Goal: Information Seeking & Learning: Check status

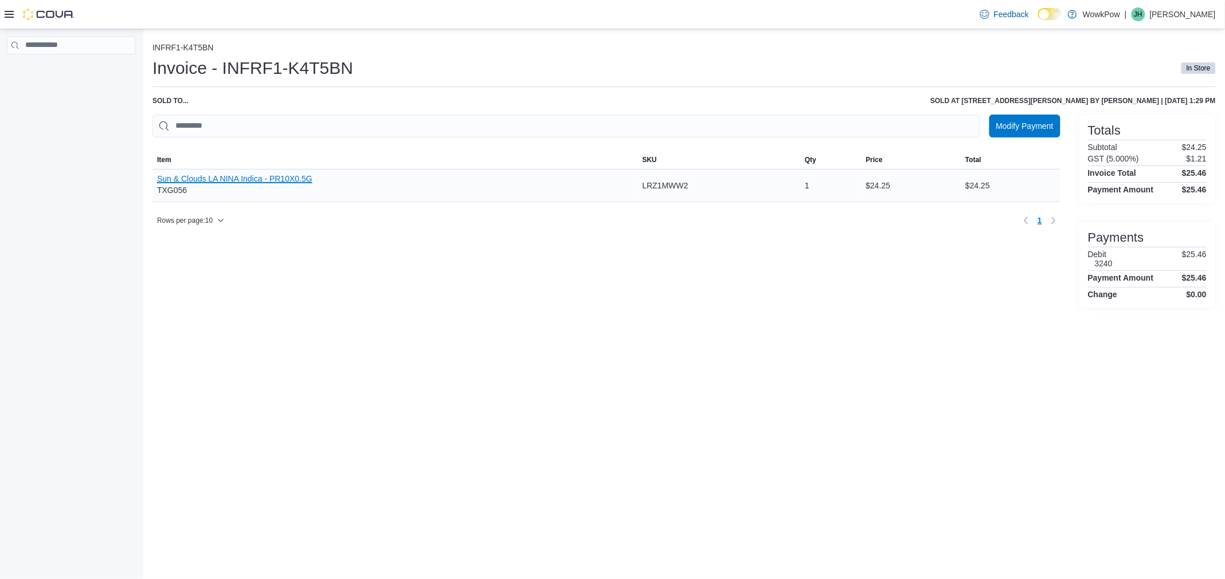
click at [275, 179] on button "Sun & Clouds LA NINA Indica - PR10X0.5G" at bounding box center [234, 178] width 155 height 9
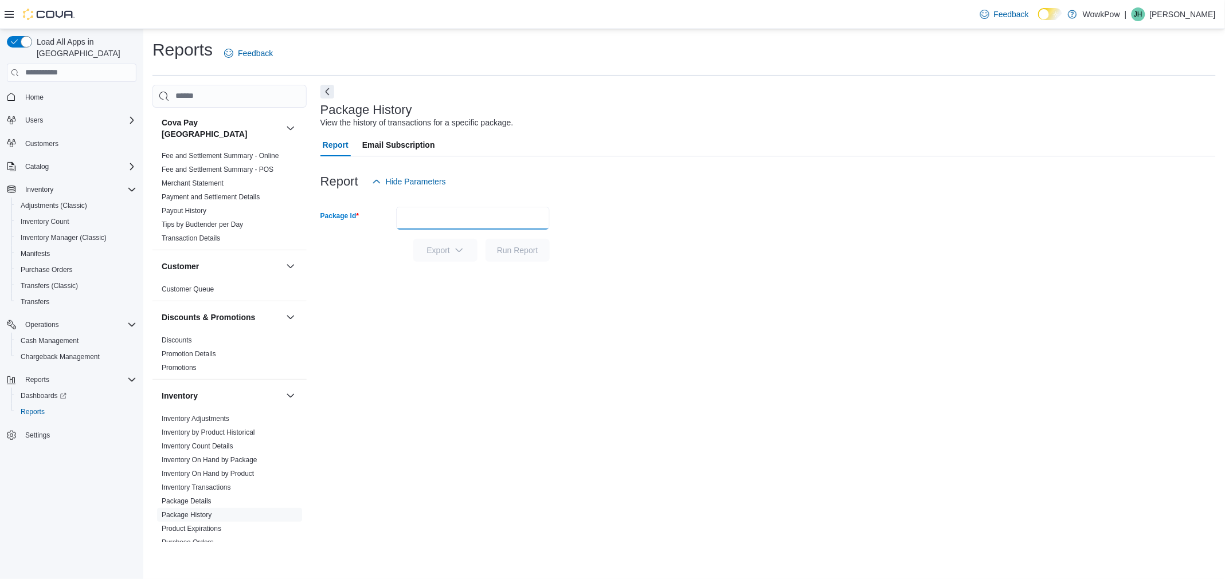
click at [402, 213] on input "Package Id" at bounding box center [473, 218] width 154 height 23
type input "*******"
click at [485, 239] on button "Run Report" at bounding box center [517, 250] width 64 height 23
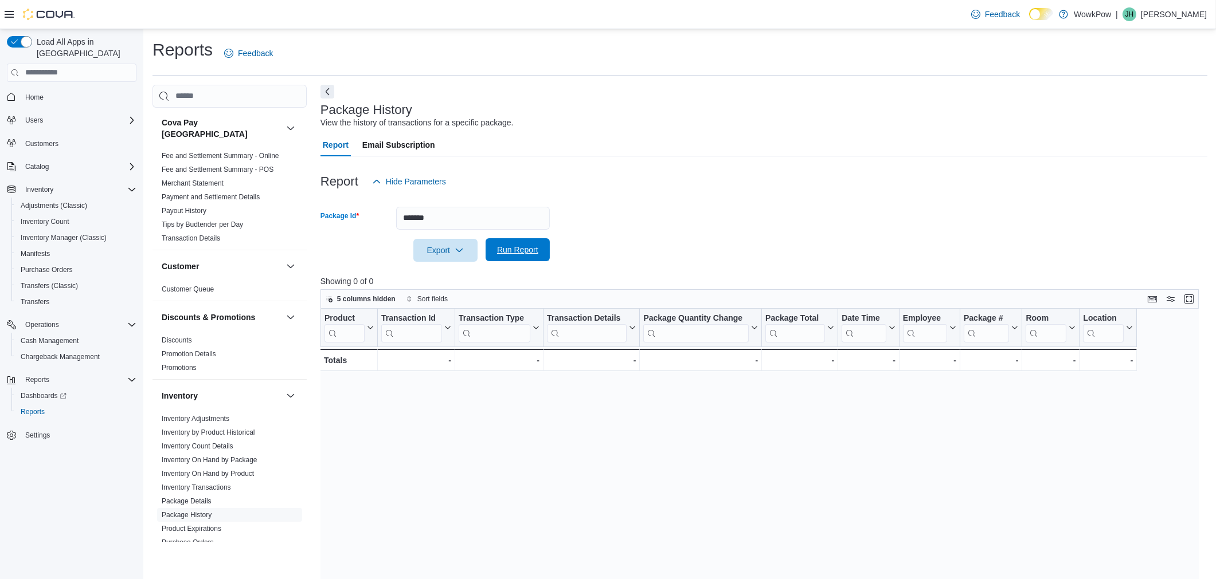
click at [499, 253] on span "Run Report" at bounding box center [517, 249] width 41 height 11
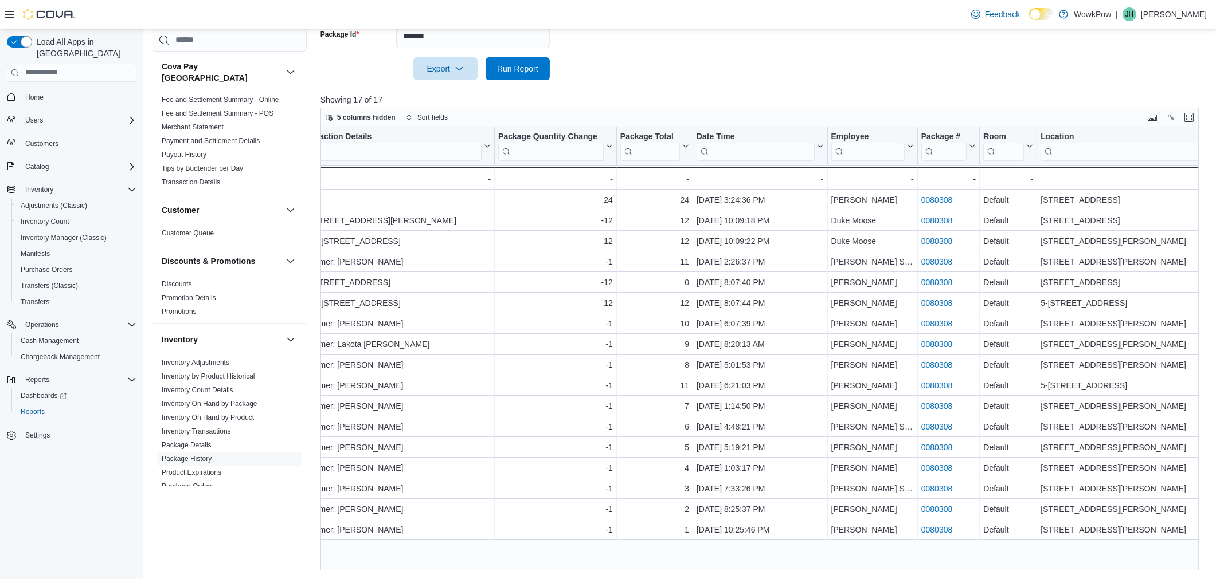
scroll to position [0, 432]
click at [1149, 155] on input "search" at bounding box center [1125, 151] width 170 height 18
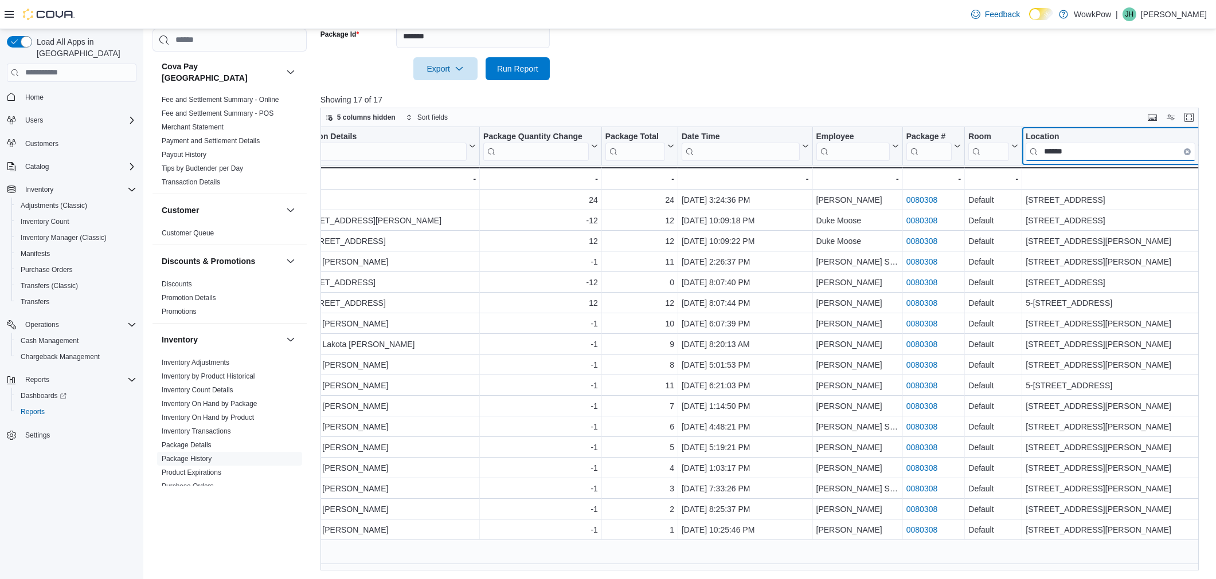
type input "******"
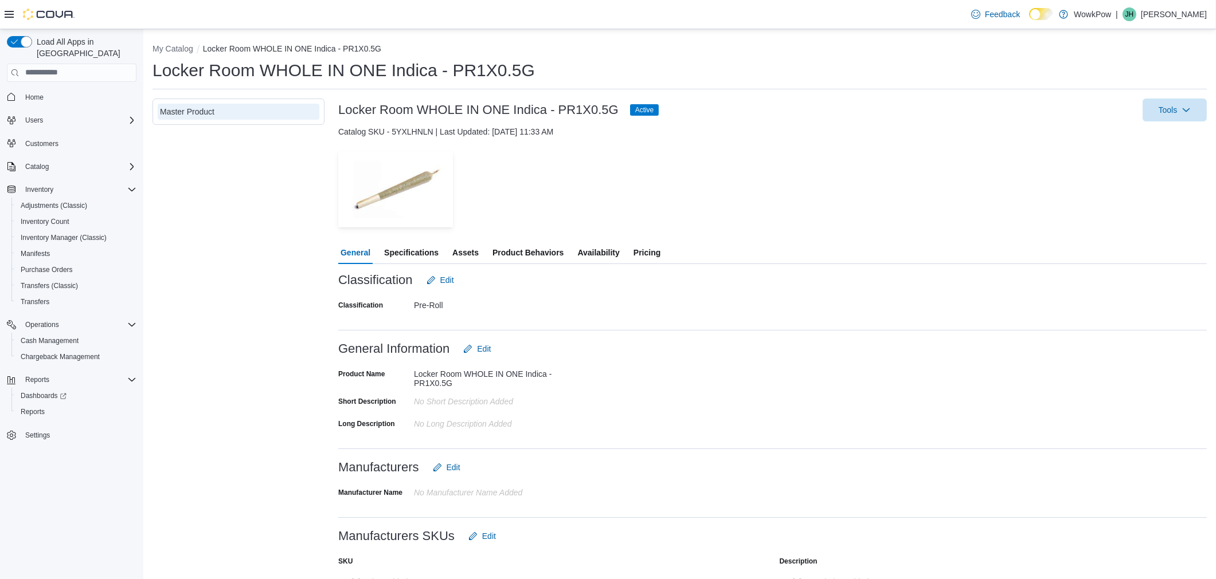
click at [600, 248] on span "Availability" at bounding box center [598, 252] width 42 height 23
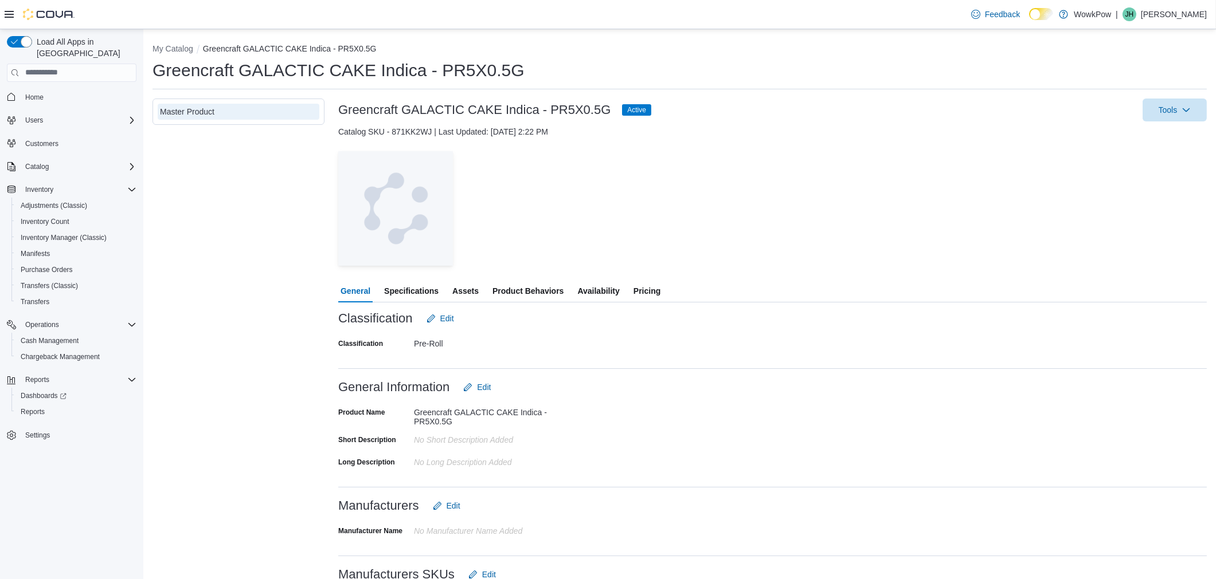
click at [595, 291] on span "Availability" at bounding box center [598, 291] width 42 height 23
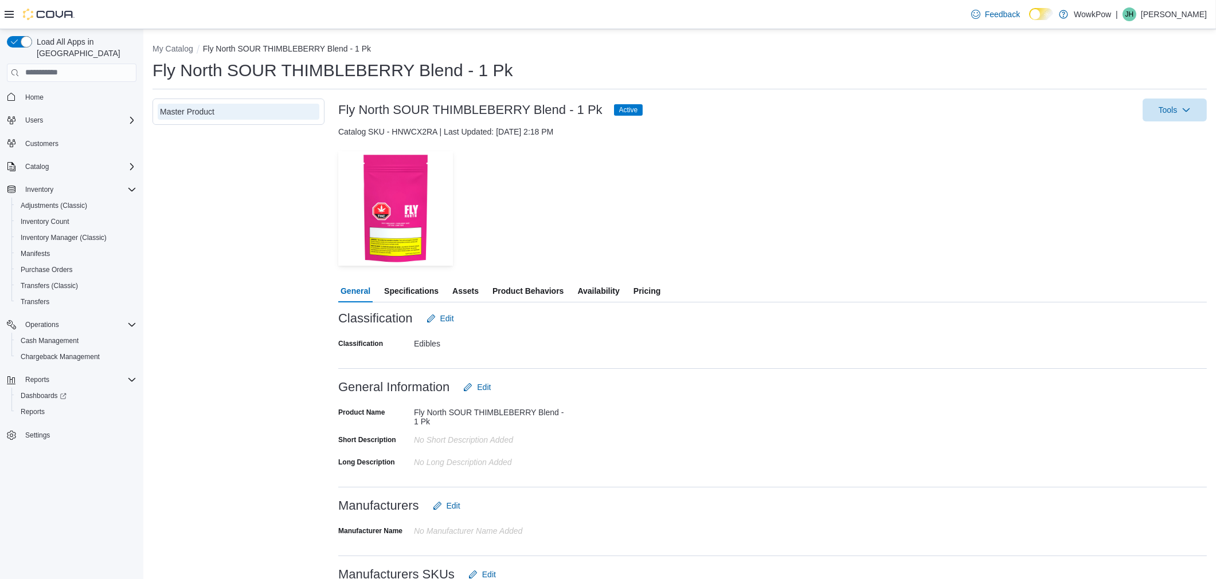
click at [582, 288] on span "Availability" at bounding box center [598, 291] width 42 height 23
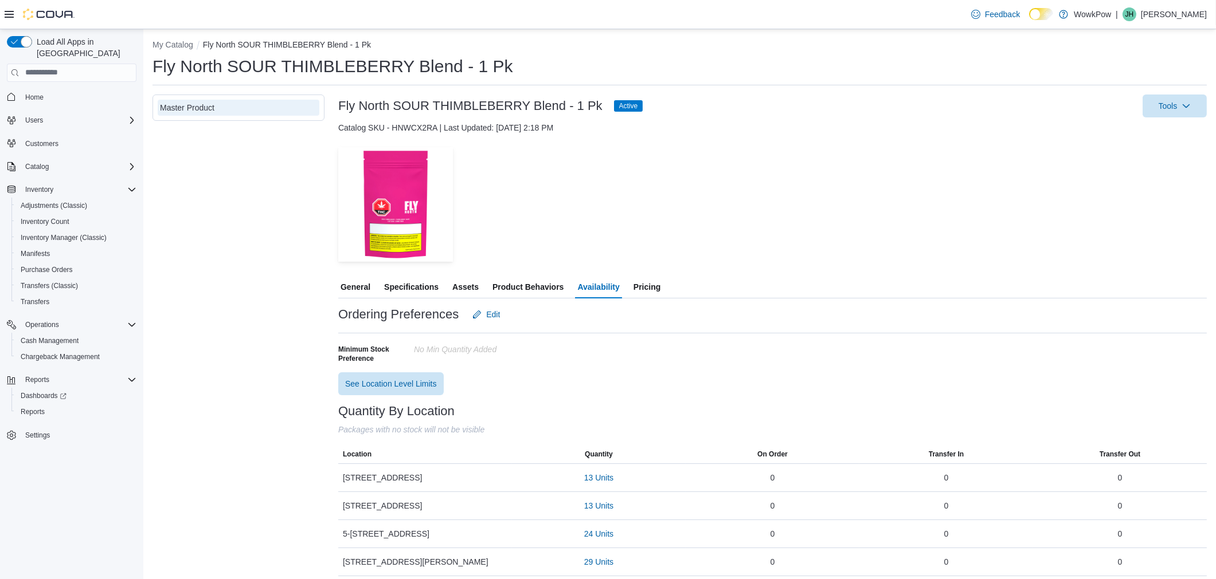
scroll to position [18, 0]
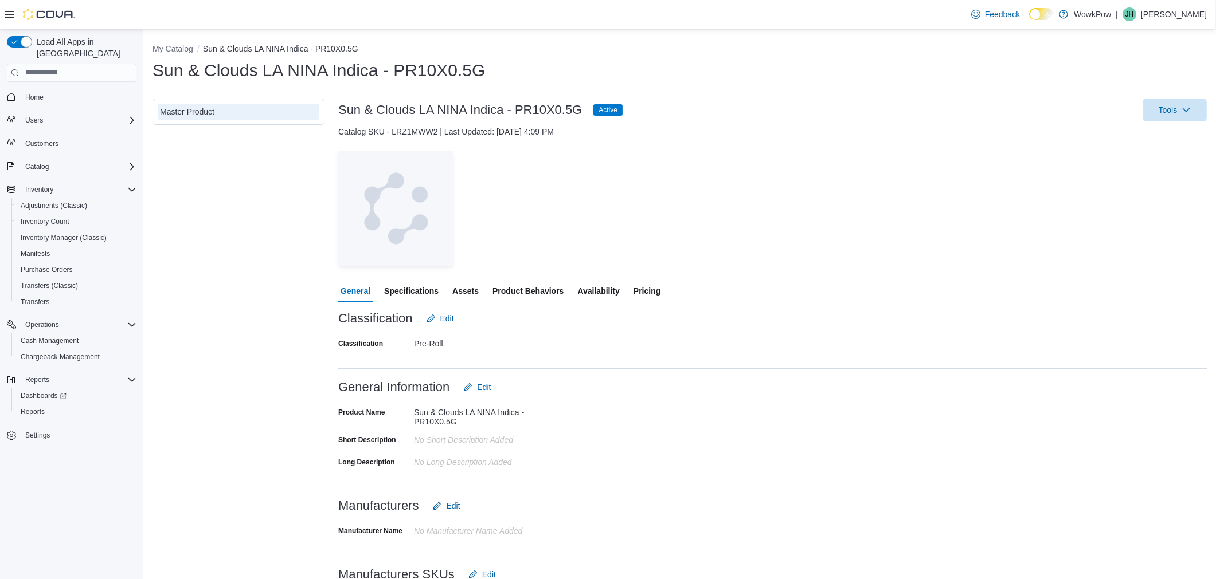
click at [581, 285] on span "Availability" at bounding box center [598, 291] width 42 height 23
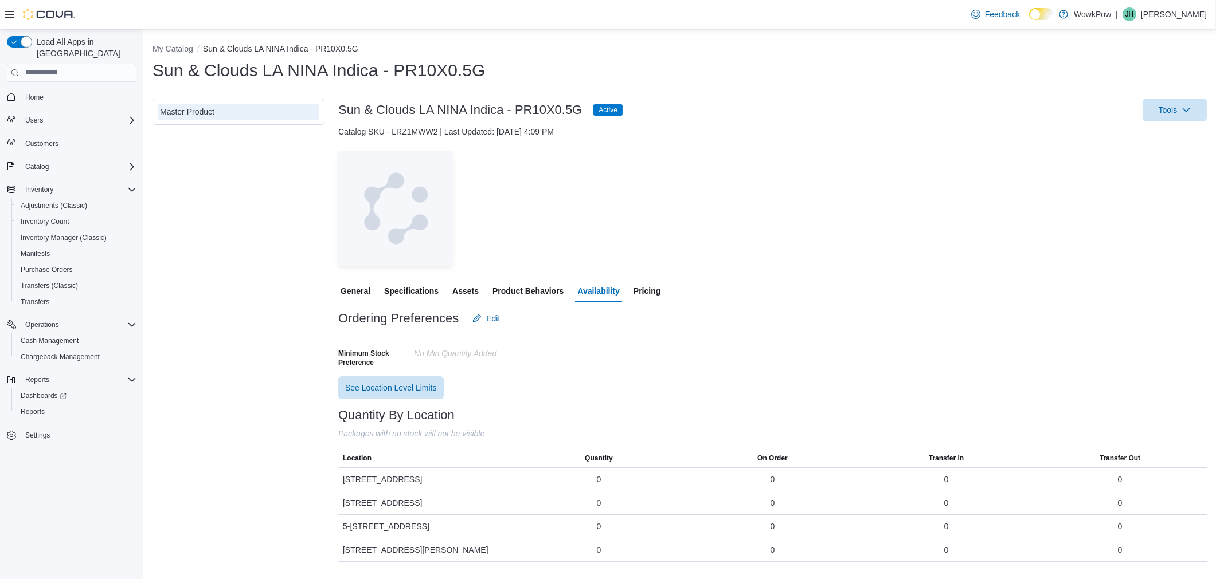
scroll to position [4, 0]
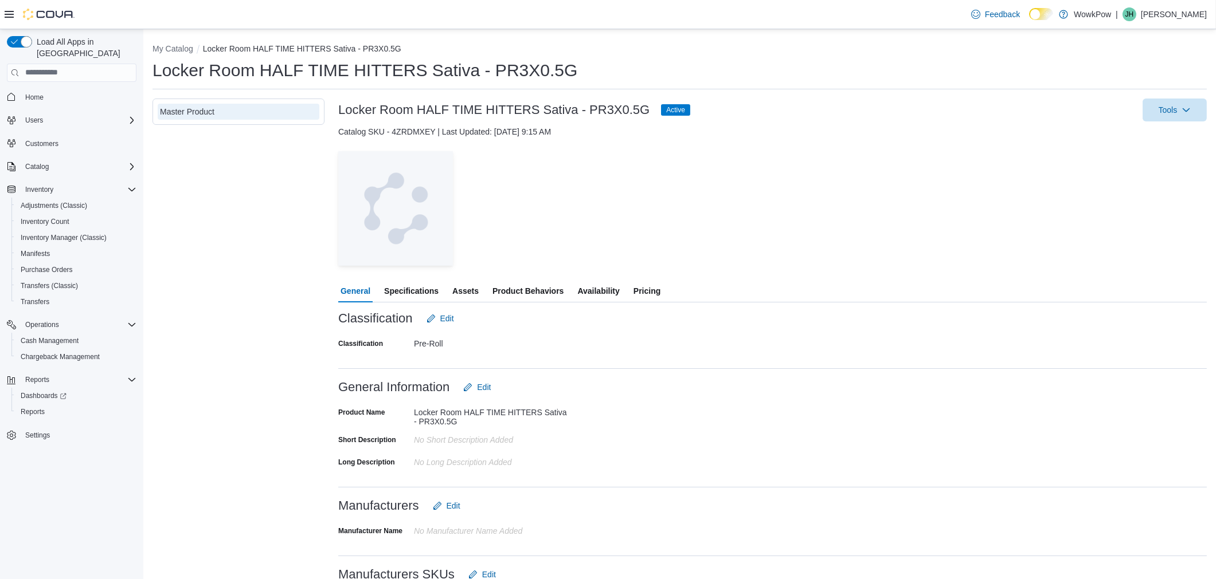
click at [597, 292] on span "Availability" at bounding box center [598, 291] width 42 height 23
click at [598, 291] on span "Availability" at bounding box center [598, 291] width 42 height 23
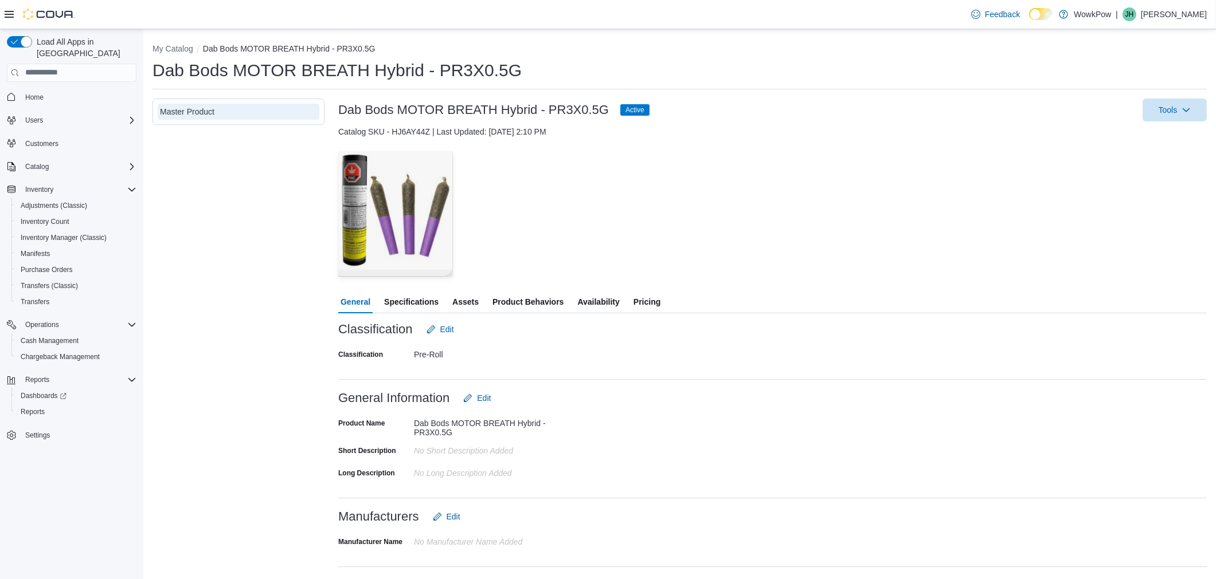
click at [602, 301] on span "Availability" at bounding box center [598, 302] width 42 height 23
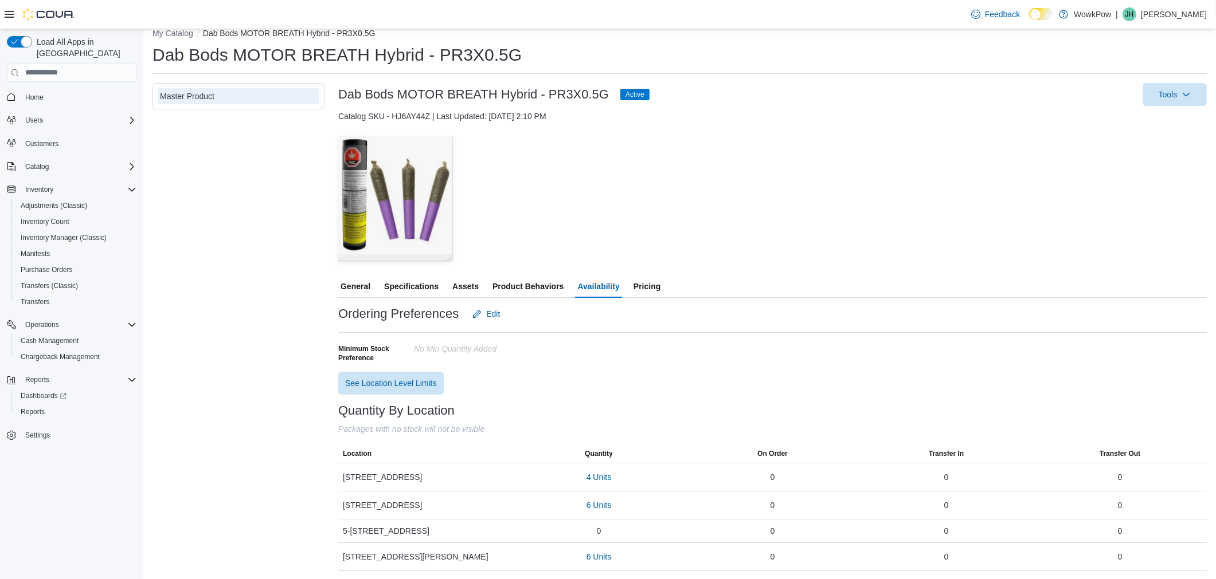
scroll to position [25, 0]
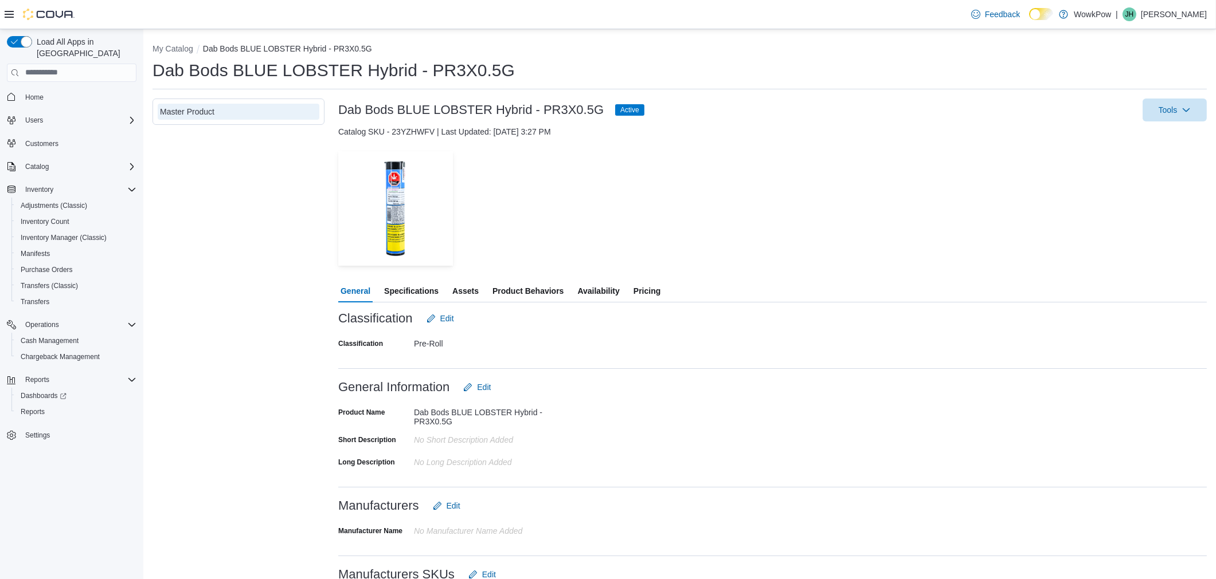
click at [605, 289] on span "Availability" at bounding box center [598, 291] width 42 height 23
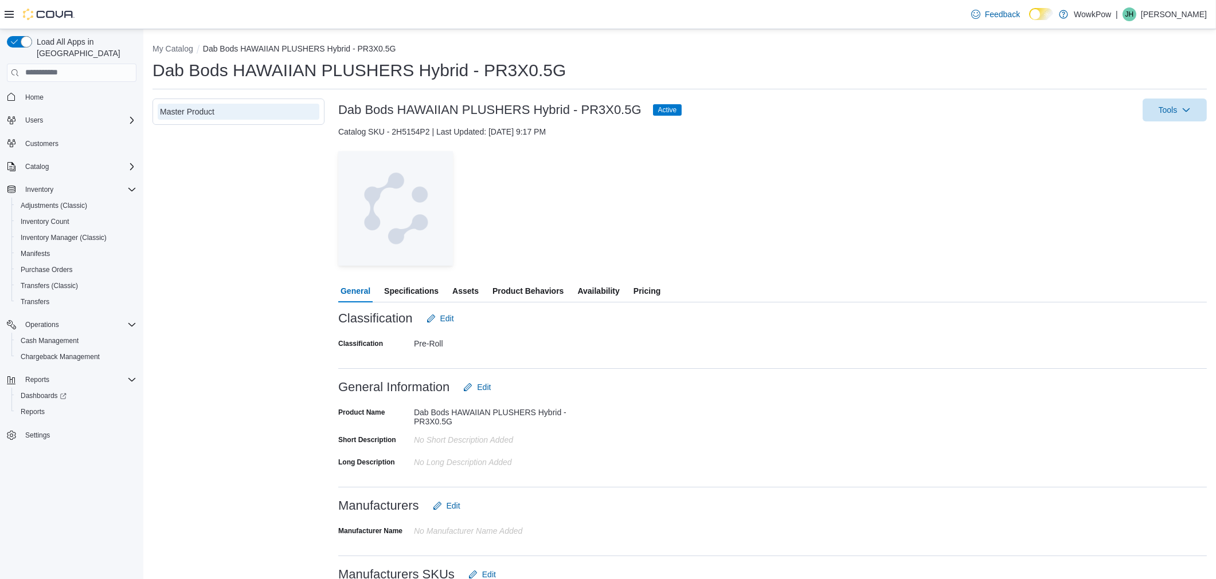
click at [589, 290] on span "Availability" at bounding box center [598, 291] width 42 height 23
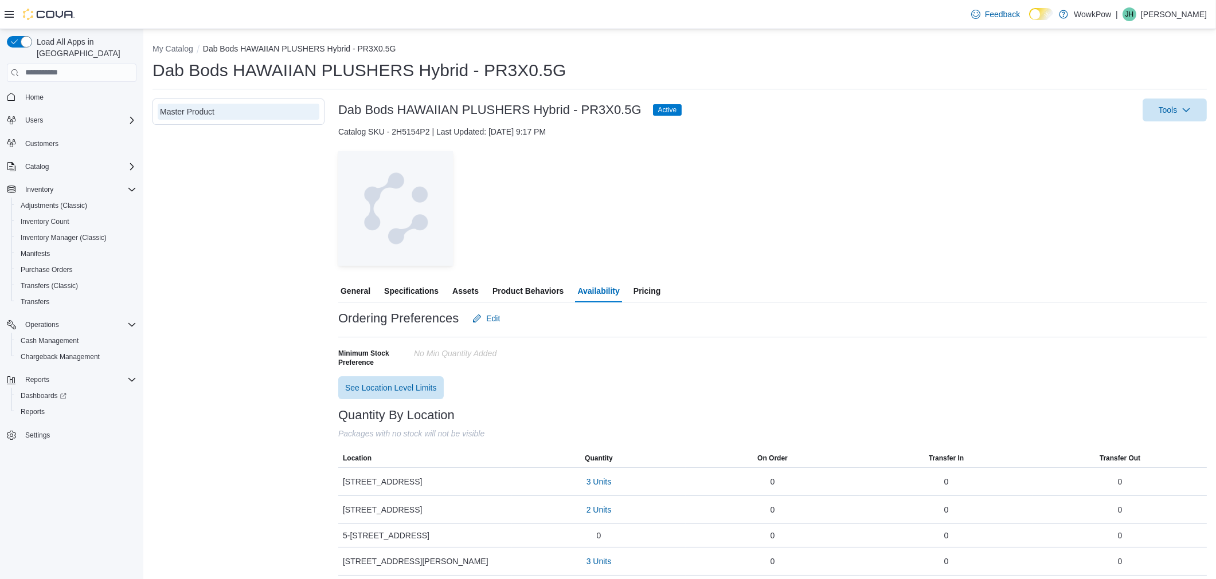
scroll to position [14, 0]
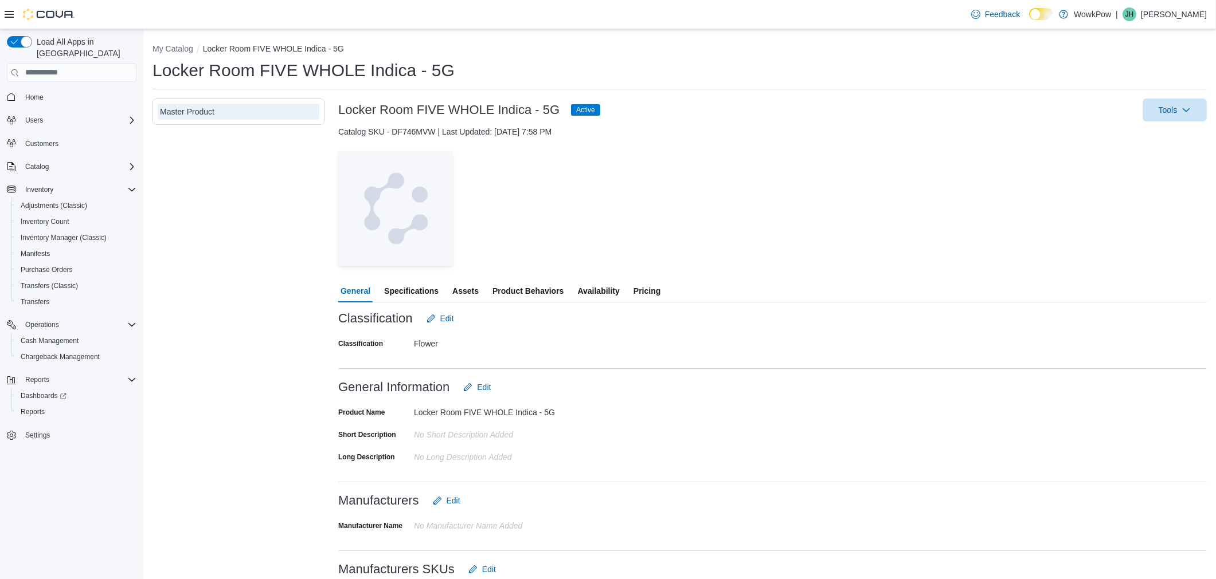
click at [592, 288] on span "Availability" at bounding box center [598, 291] width 42 height 23
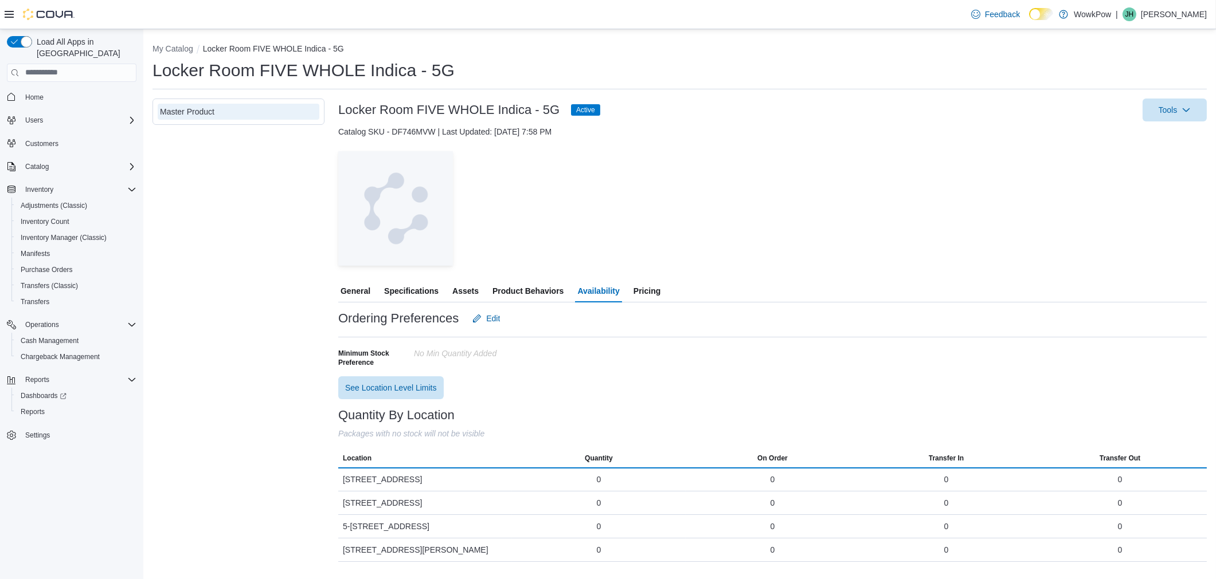
scroll to position [4, 0]
